Goal: Task Accomplishment & Management: Use online tool/utility

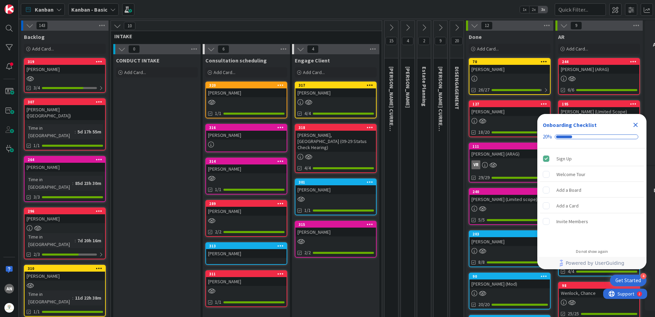
click at [67, 65] on div "Bayati, Reza" at bounding box center [65, 69] width 80 height 9
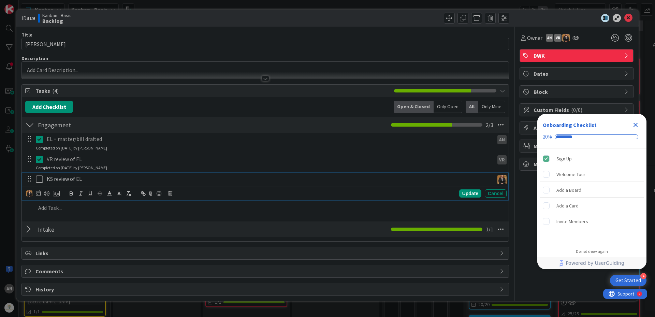
click at [46, 181] on div "KS review of EL" at bounding box center [269, 179] width 450 height 12
click at [41, 180] on icon at bounding box center [39, 179] width 7 height 8
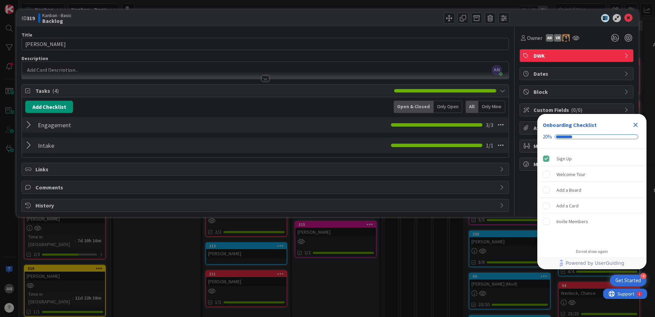
click at [45, 66] on div "AN Amber Nikoza just joined" at bounding box center [265, 70] width 487 height 17
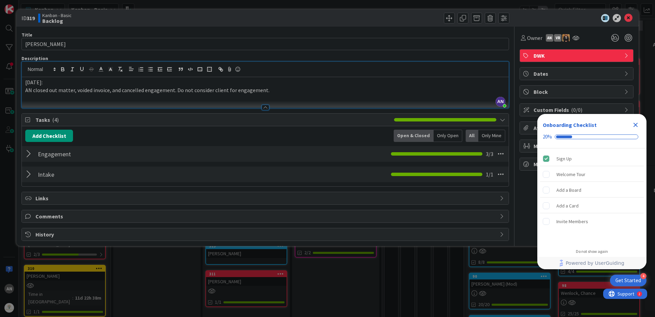
click at [623, 19] on div at bounding box center [572, 18] width 121 height 8
click at [631, 20] on icon at bounding box center [628, 18] width 8 height 8
